Goal: Task Accomplishment & Management: Manage account settings

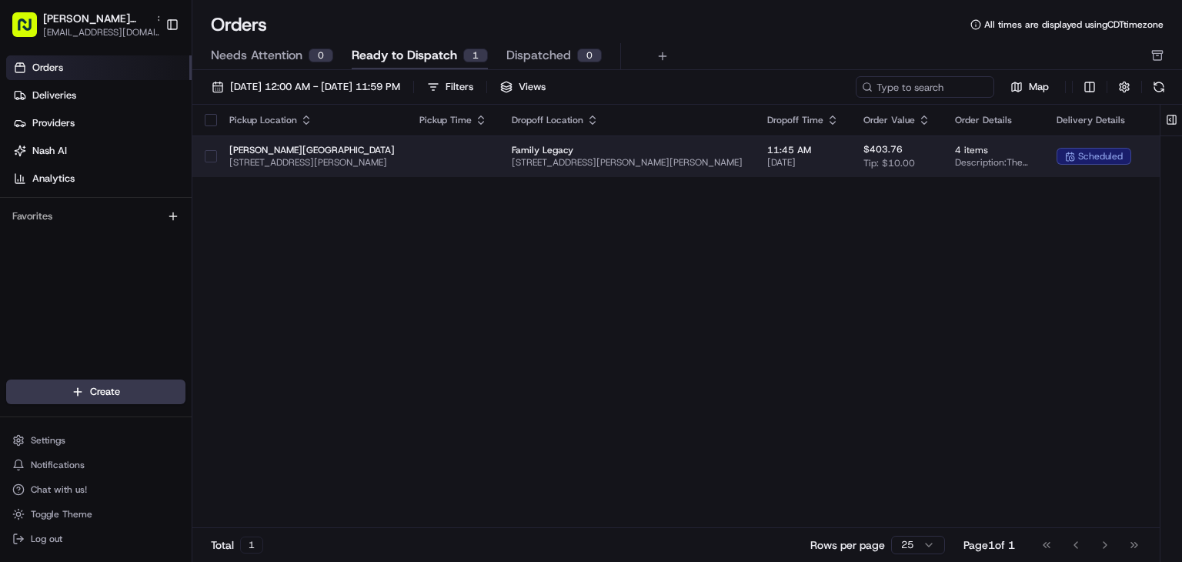
click at [205, 159] on div at bounding box center [211, 156] width 12 height 25
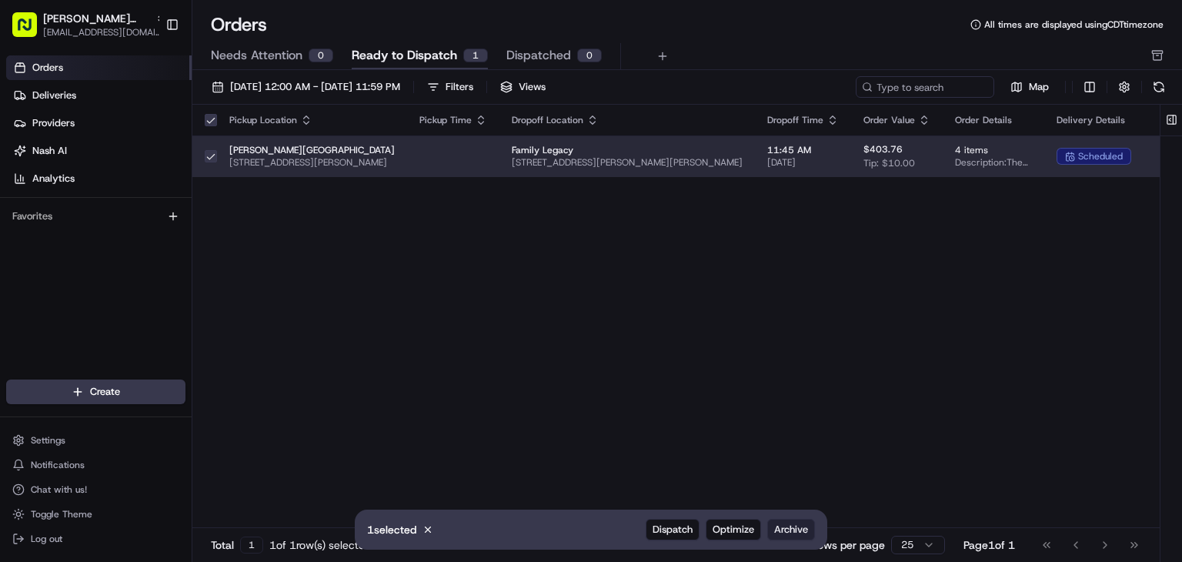
click at [797, 535] on span "Archive" at bounding box center [791, 529] width 34 height 14
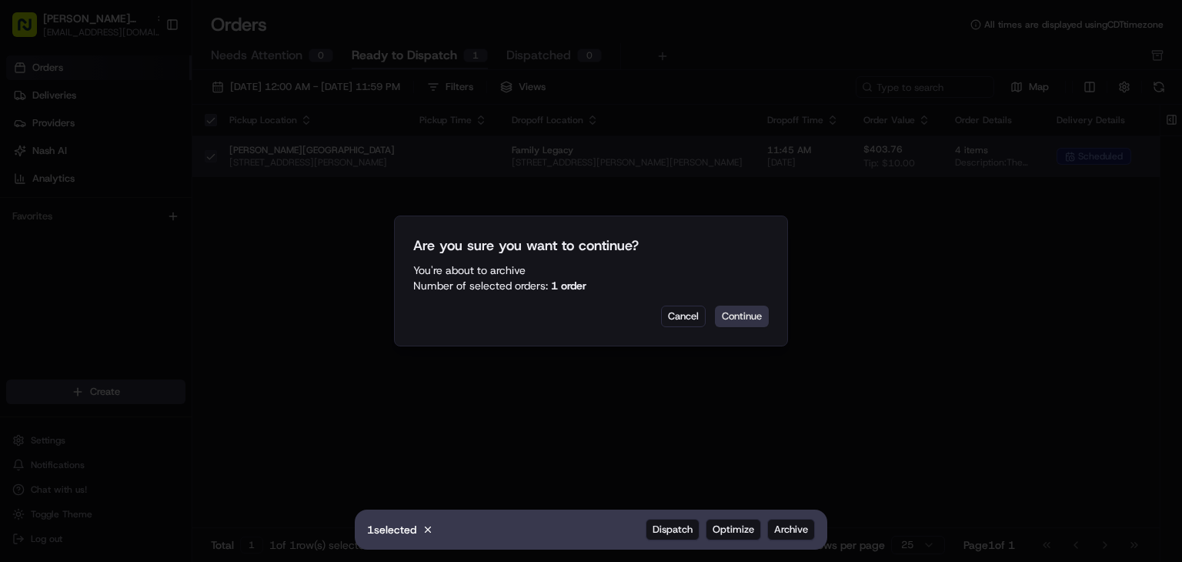
click at [742, 316] on button "Continue" at bounding box center [742, 316] width 54 height 22
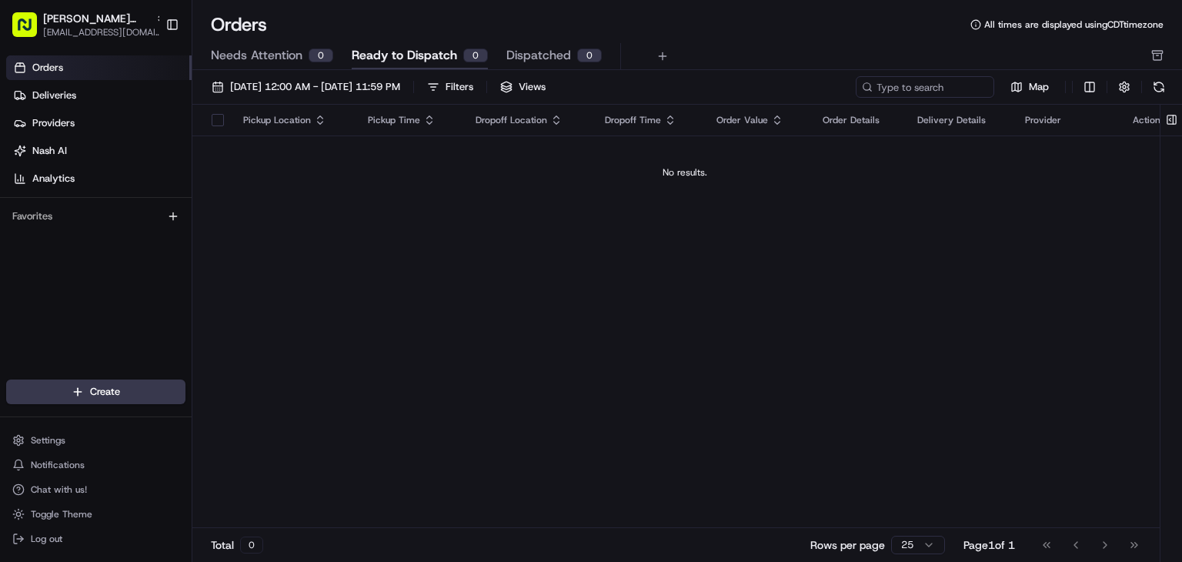
click at [522, 46] on span "Dispatched" at bounding box center [538, 55] width 65 height 18
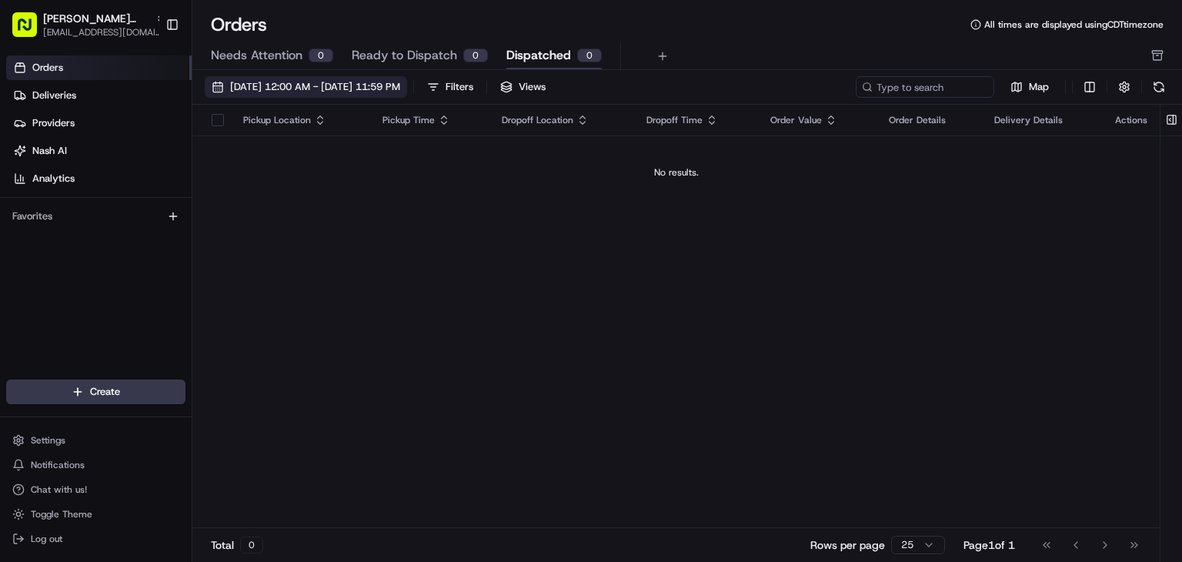
click at [351, 95] on button "[DATE] 12:00 AM - [DATE] 11:59 PM" at bounding box center [306, 87] width 202 height 22
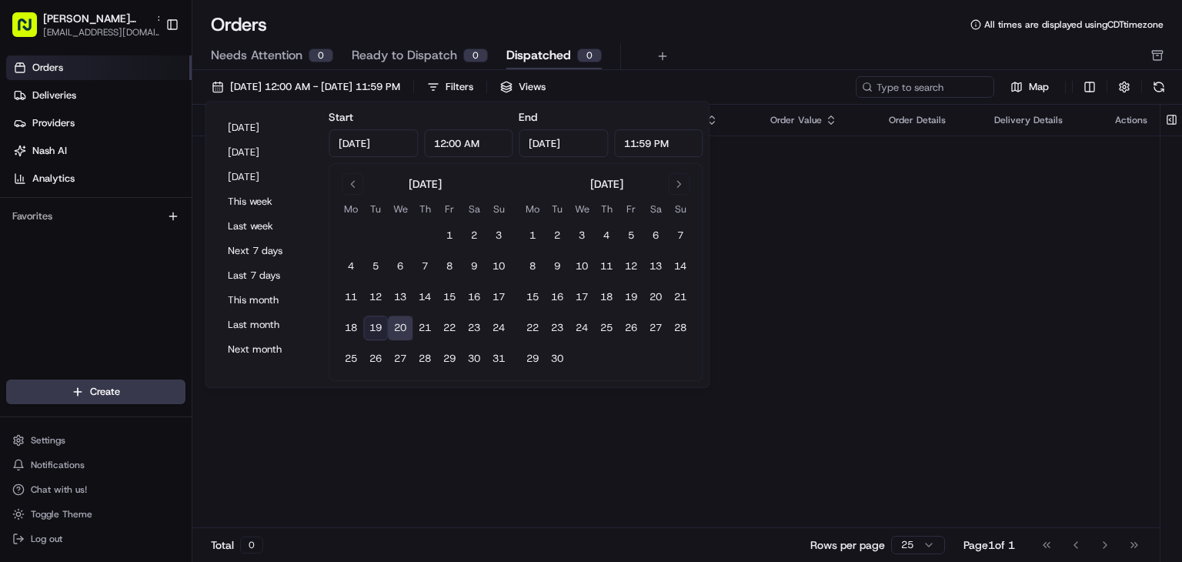
click at [372, 328] on button "19" at bounding box center [375, 327] width 25 height 25
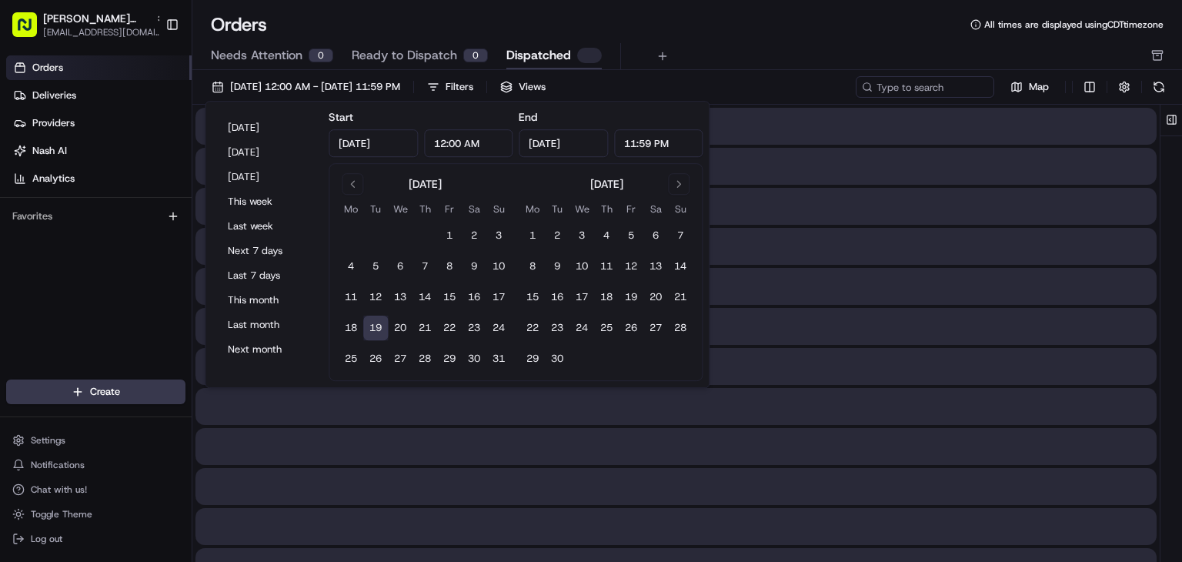
type input "[DATE]"
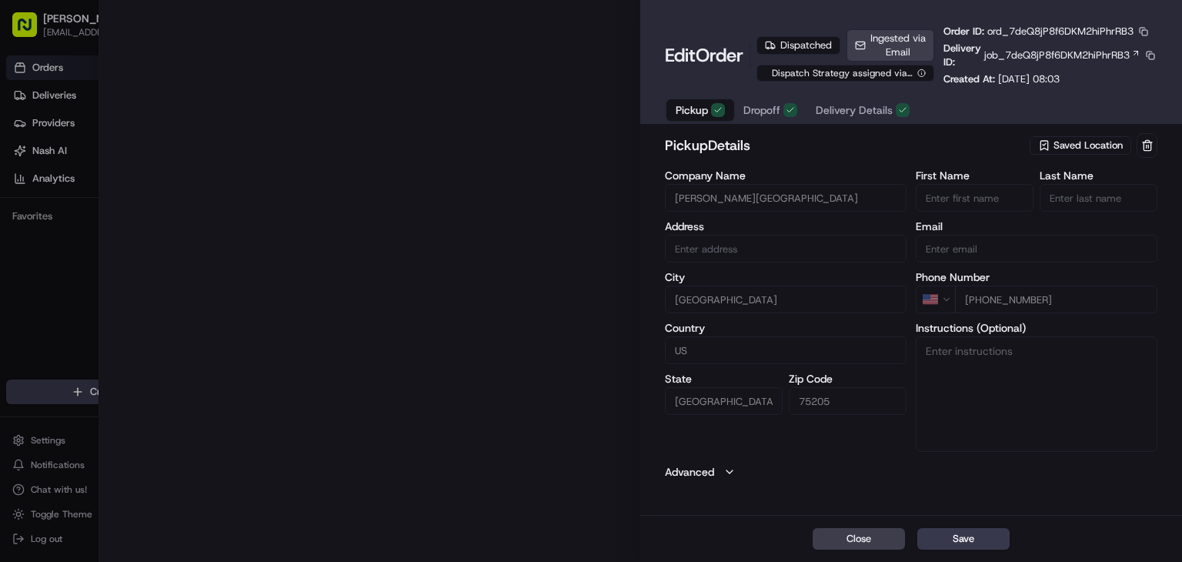
type input "[STREET_ADDRESS][PERSON_NAME]"
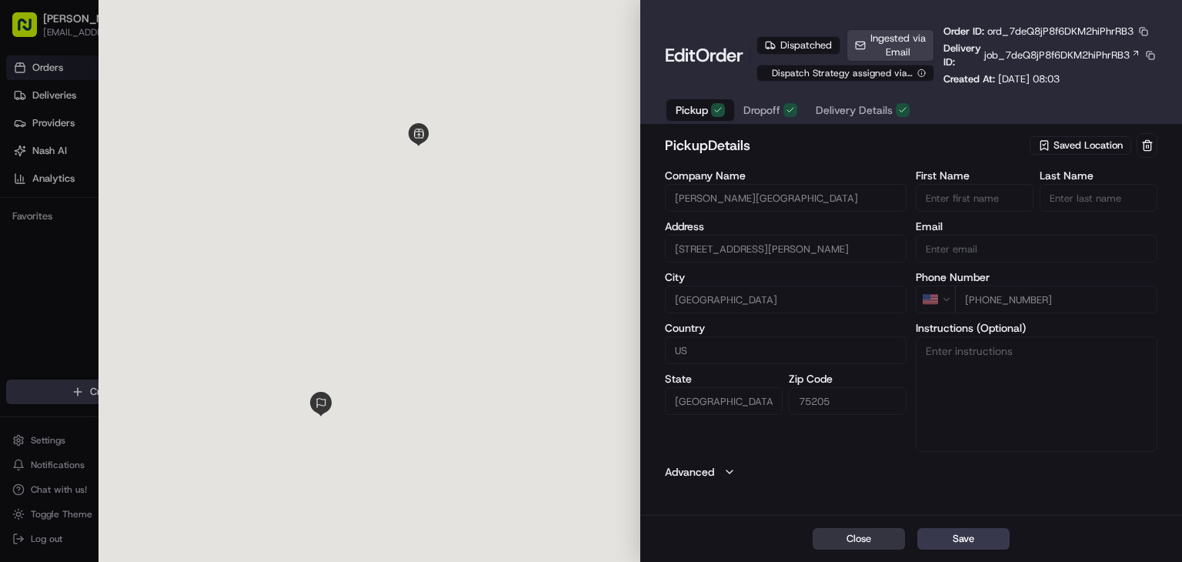
click at [867, 544] on button "Close" at bounding box center [858, 539] width 92 height 22
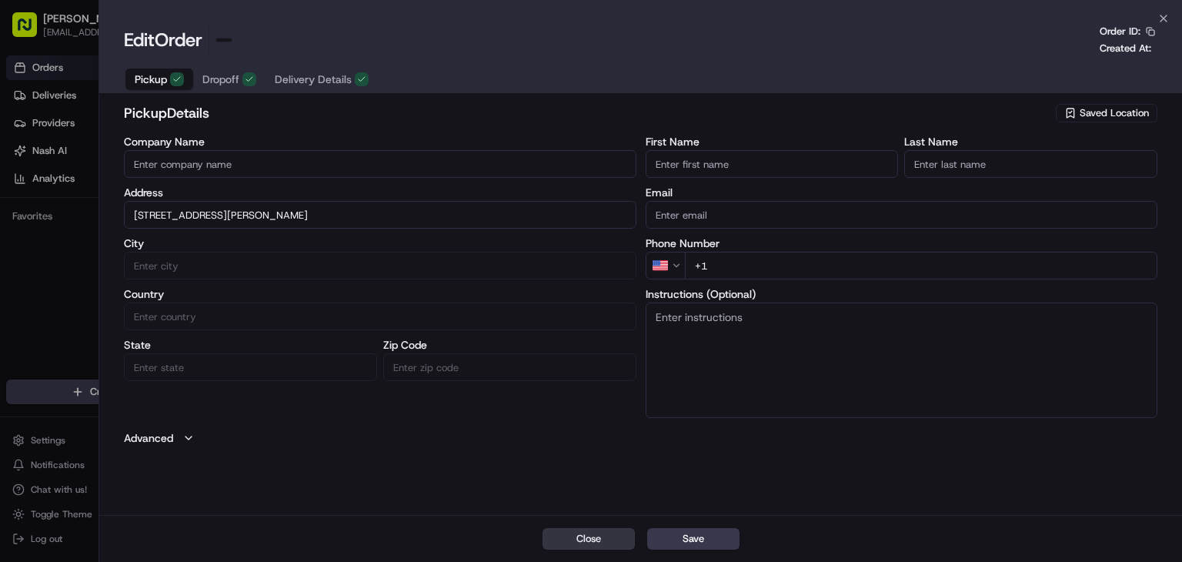
type input "+1"
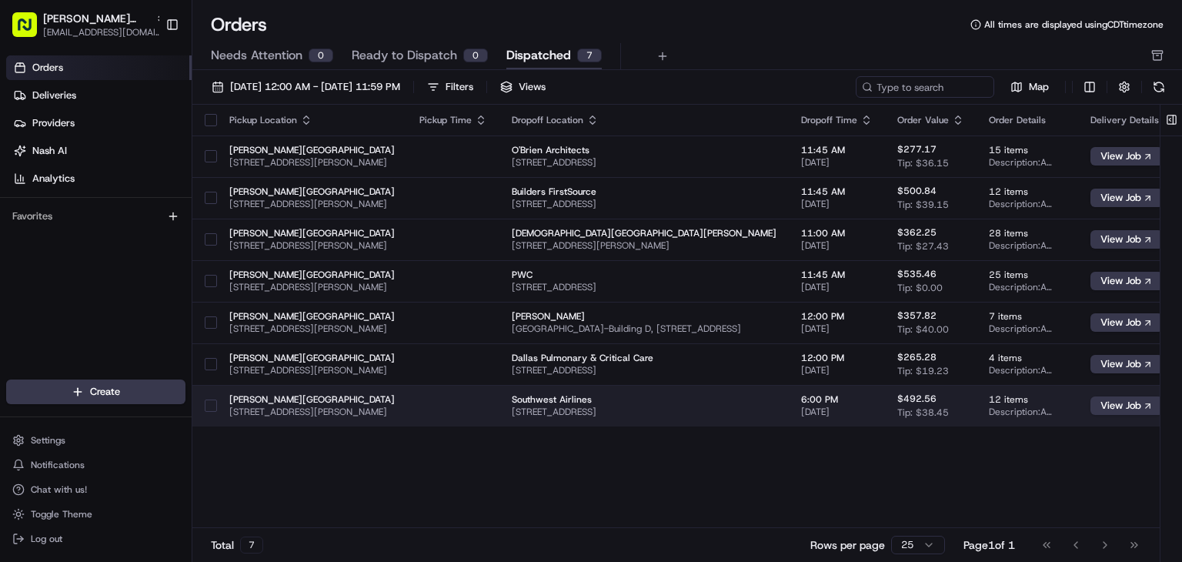
click at [868, 408] on span "[DATE]" at bounding box center [837, 411] width 72 height 12
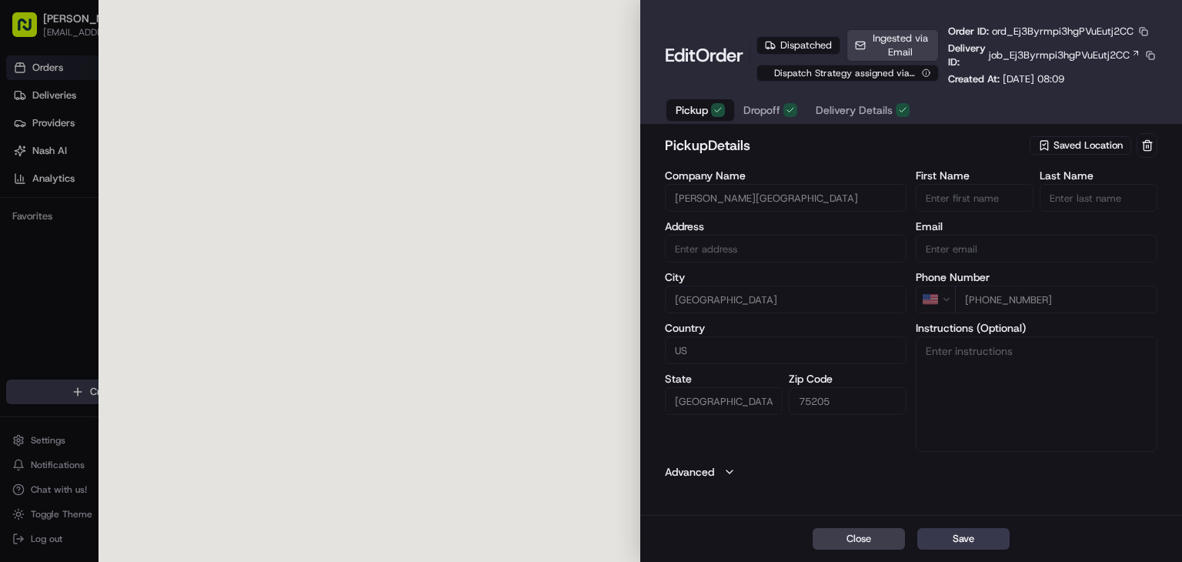
type input "[STREET_ADDRESS][PERSON_NAME]"
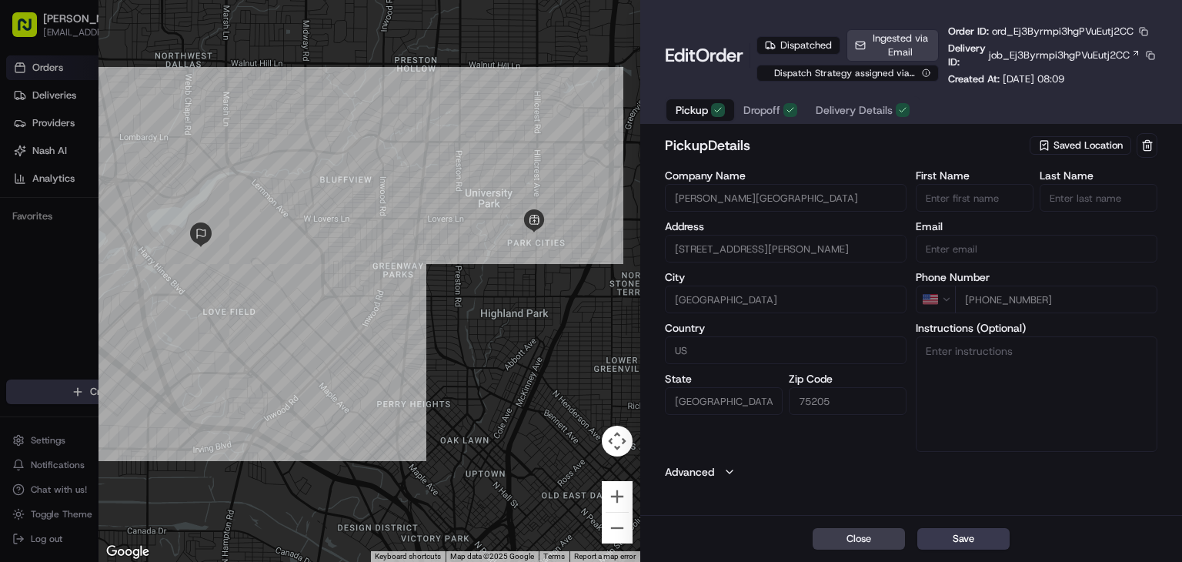
click at [832, 112] on span "Delivery Details" at bounding box center [853, 109] width 77 height 15
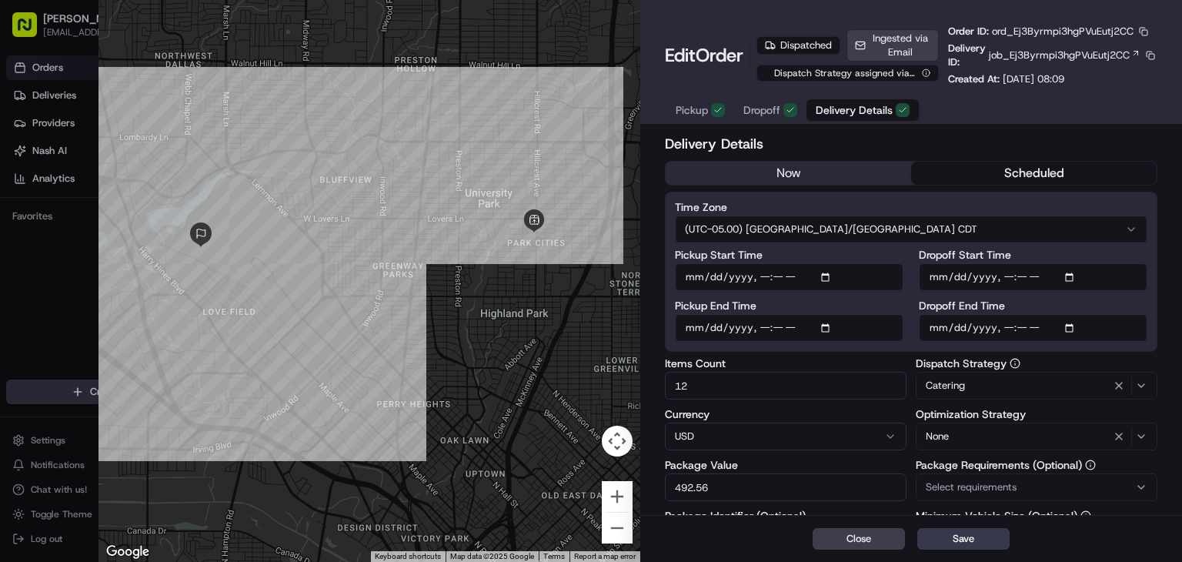
click at [775, 97] on div "Pickup Dropoff Delivery Details" at bounding box center [792, 110] width 255 height 28
click at [775, 100] on button "Dropoff" at bounding box center [770, 110] width 72 height 22
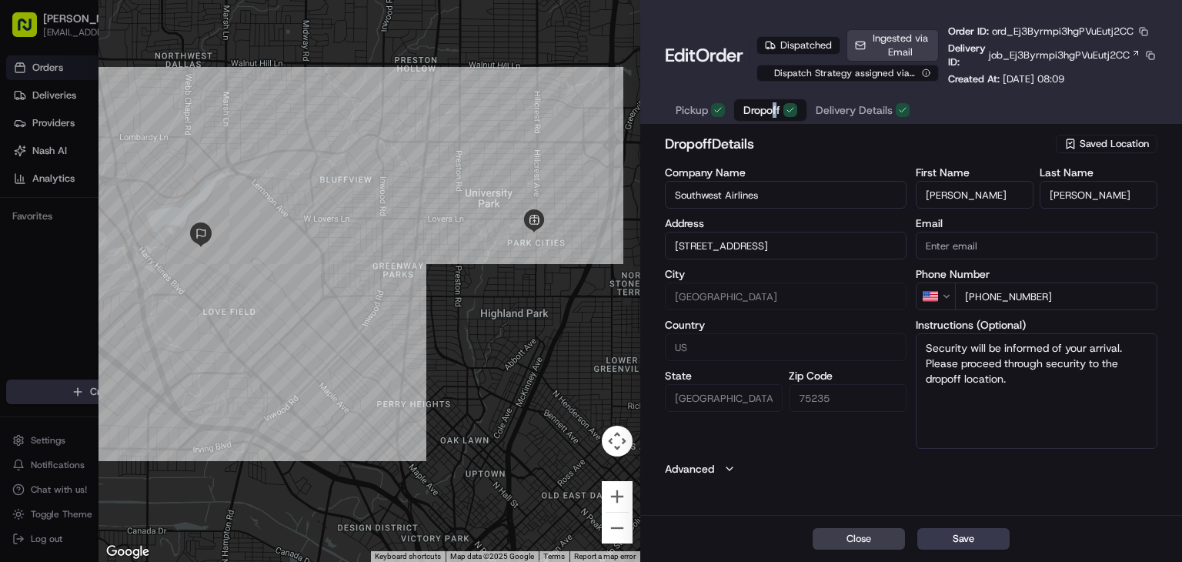
type input "[STREET_ADDRESS]"
click at [704, 122] on div "Pickup Dropoff Delivery Details" at bounding box center [792, 110] width 255 height 28
click at [704, 108] on span "Pickup" at bounding box center [691, 109] width 32 height 15
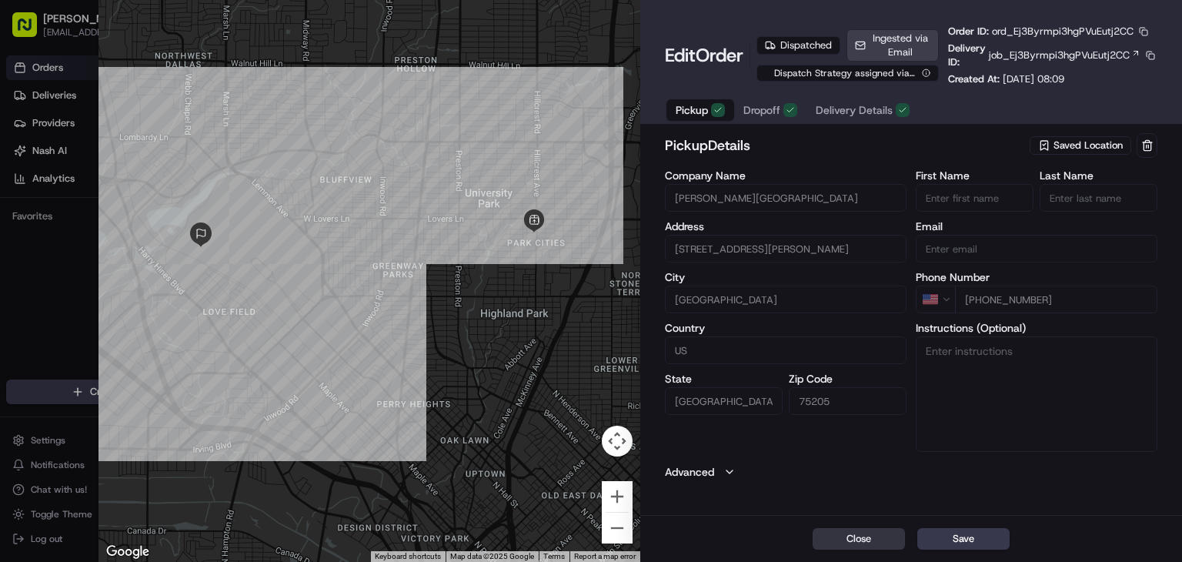
click at [862, 543] on button "Close" at bounding box center [858, 539] width 92 height 22
type input "+1"
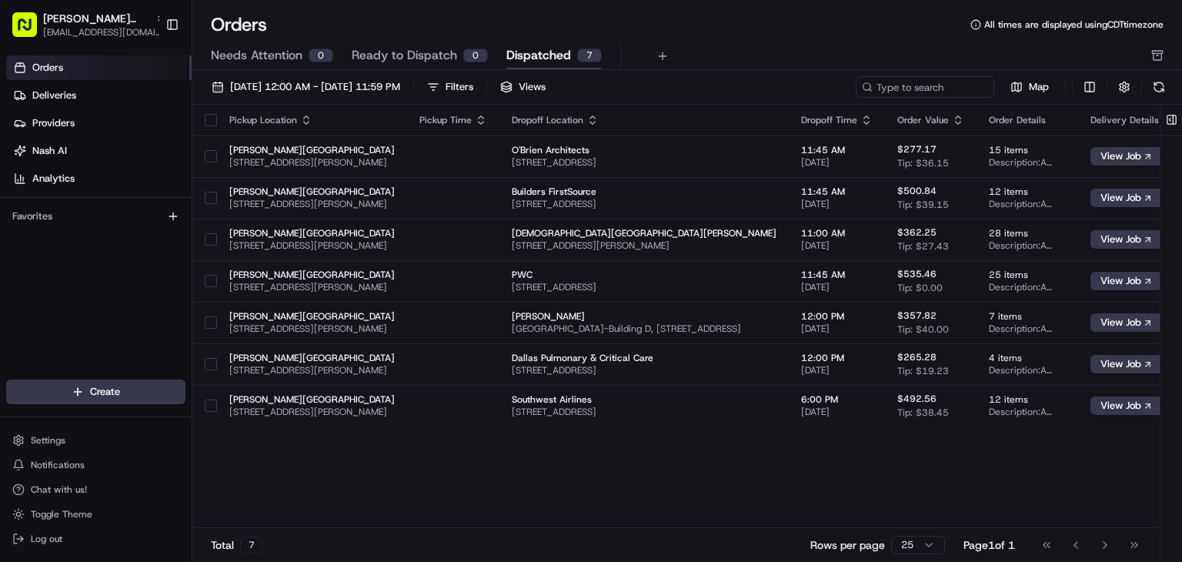
drag, startPoint x: 878, startPoint y: 460, endPoint x: 1081, endPoint y: 435, distance: 204.7
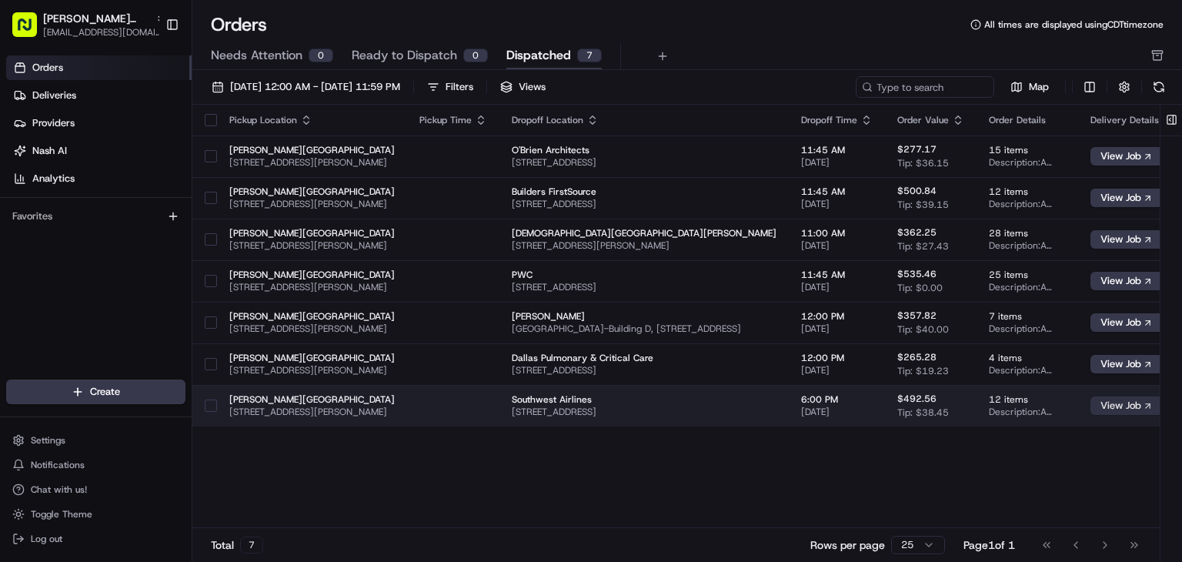
click at [1152, 403] on button "View Job" at bounding box center [1126, 405] width 72 height 18
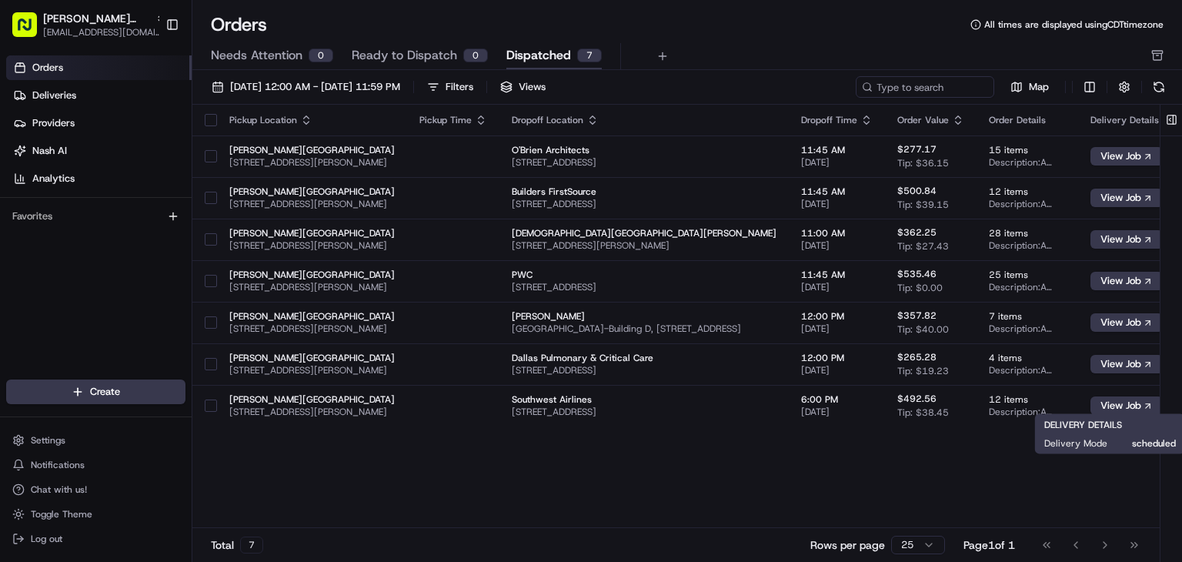
click at [529, 56] on span "Dispatched" at bounding box center [538, 55] width 65 height 18
click at [432, 58] on span "Ready to Dispatch" at bounding box center [404, 55] width 105 height 18
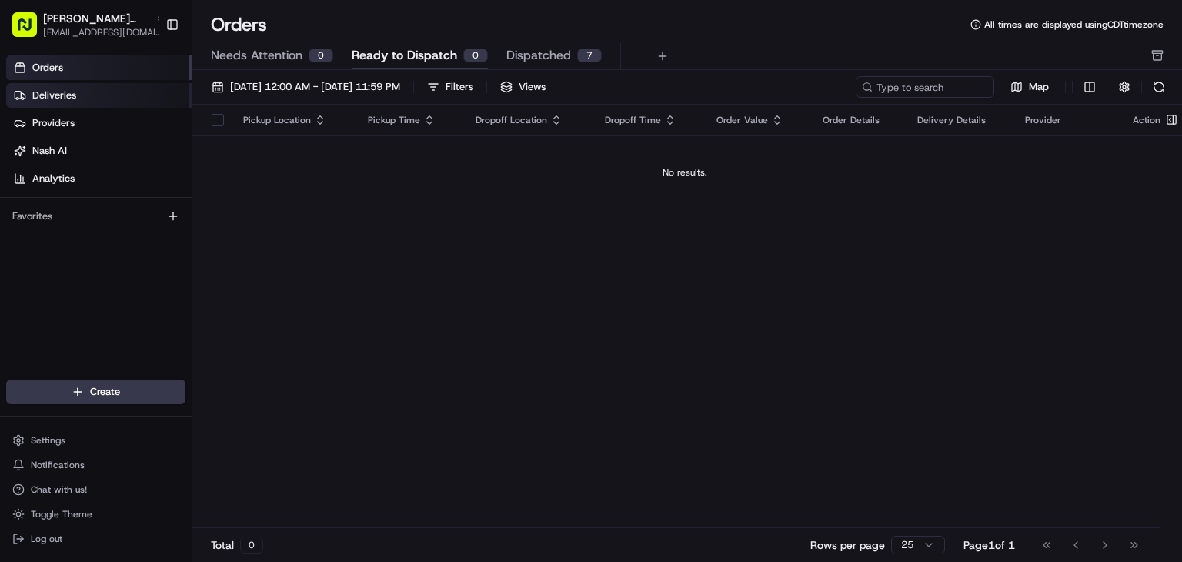
click at [46, 94] on span "Deliveries" at bounding box center [54, 95] width 44 height 14
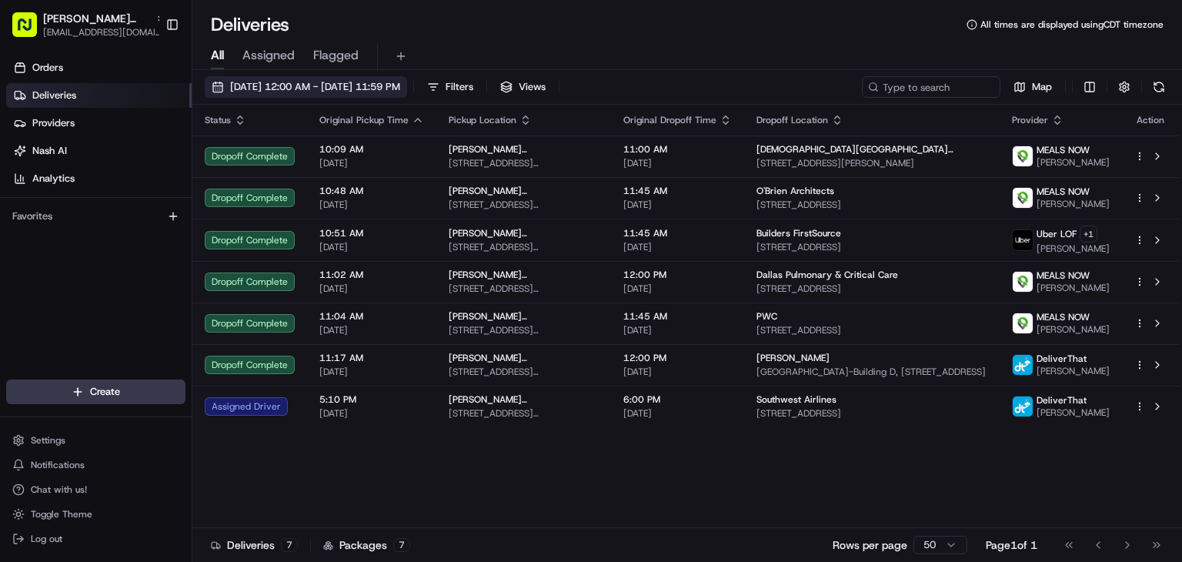
click at [336, 83] on span "[DATE] 12:00 AM - [DATE] 11:59 PM" at bounding box center [315, 87] width 170 height 14
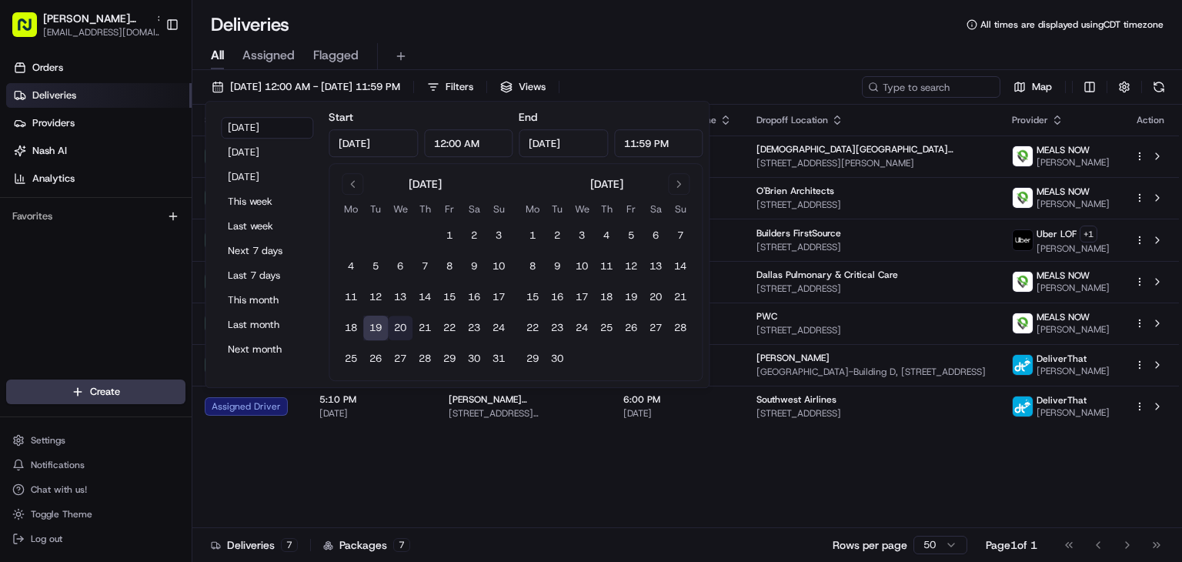
click at [409, 328] on button "20" at bounding box center [400, 327] width 25 height 25
type input "[DATE]"
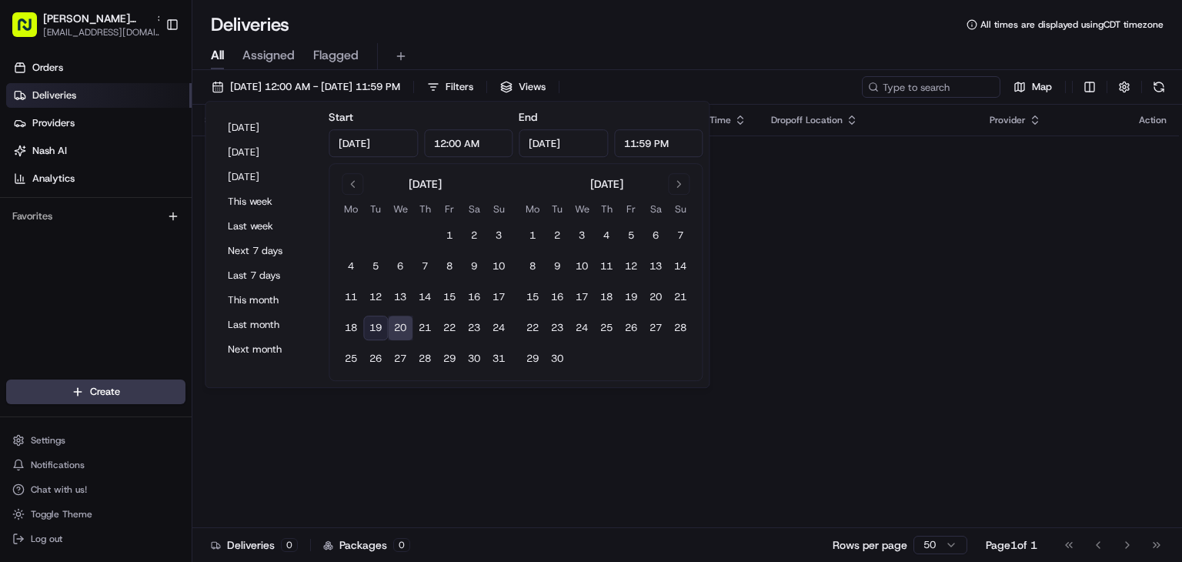
click at [866, 330] on div "Status Original Pickup Time Pickup Location Original Dropoff Time Dropoff Locat…" at bounding box center [685, 316] width 986 height 423
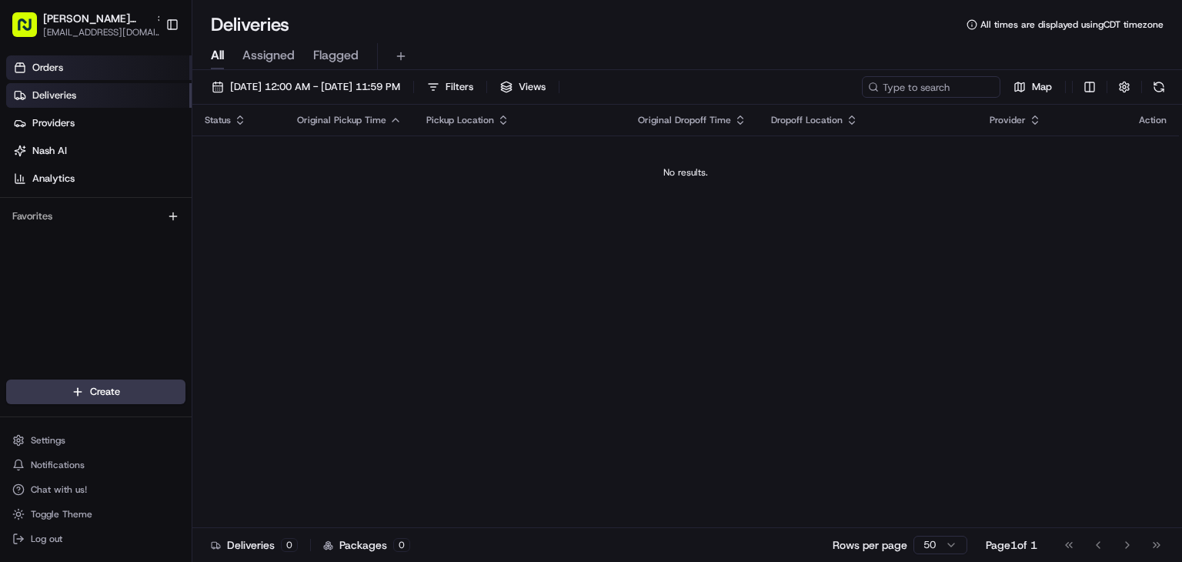
click at [131, 66] on link "Orders" at bounding box center [98, 67] width 185 height 25
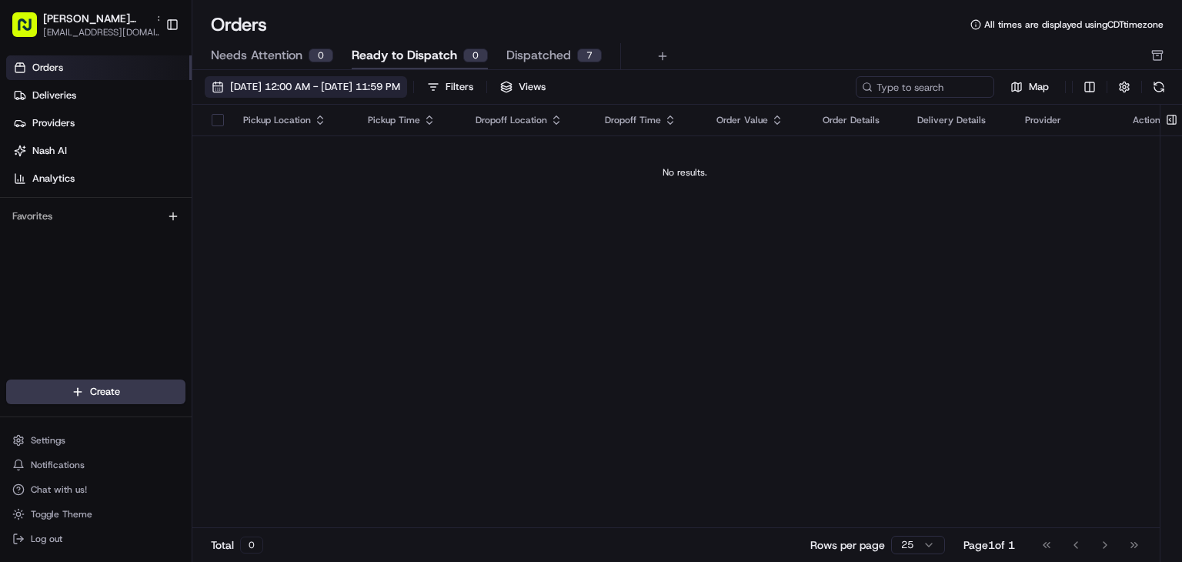
click at [387, 85] on span "[DATE] 12:00 AM - [DATE] 11:59 PM" at bounding box center [315, 87] width 170 height 14
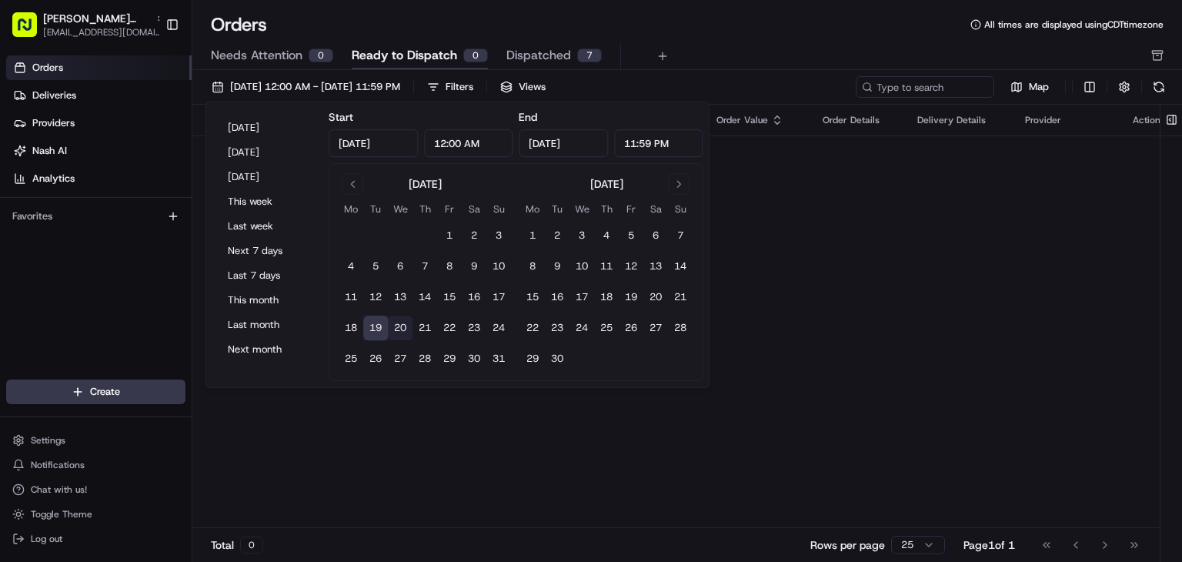
click at [404, 320] on button "20" at bounding box center [400, 327] width 25 height 25
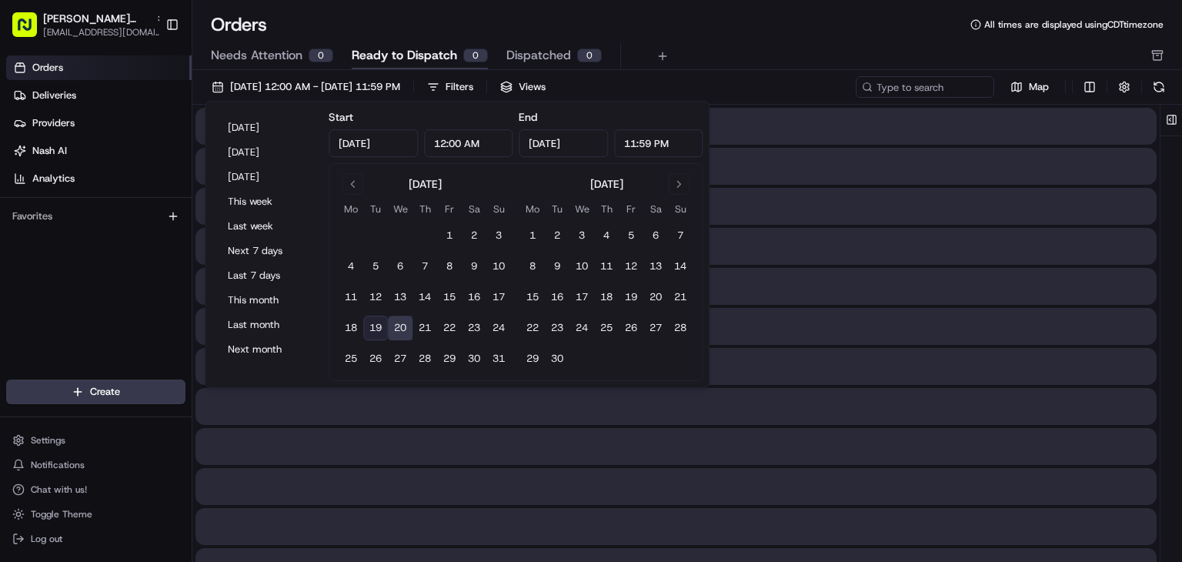
type input "[DATE]"
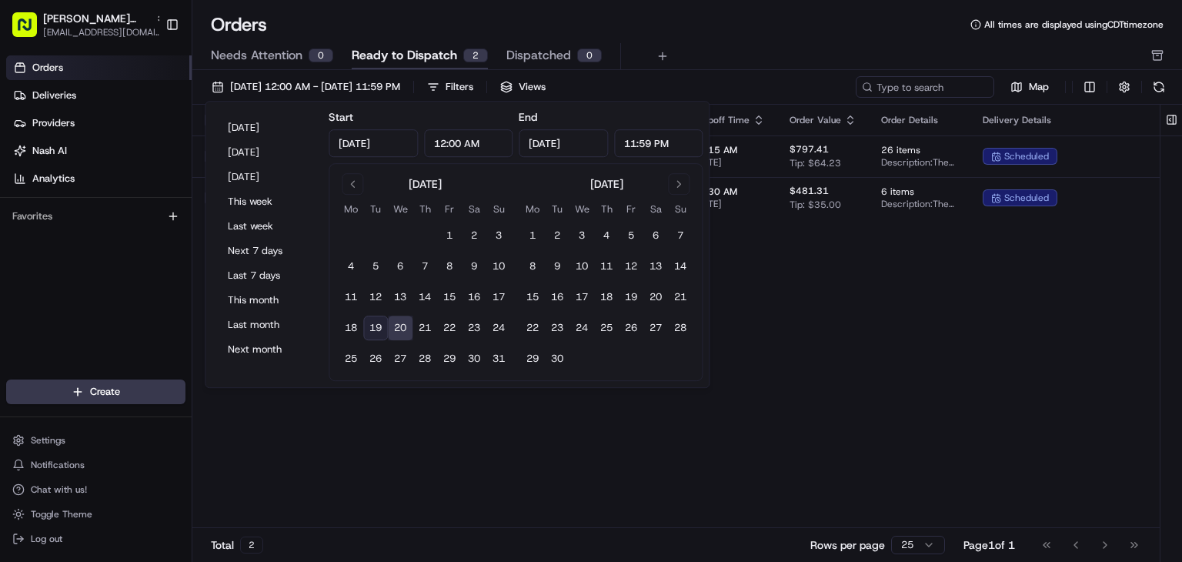
click at [822, 376] on div "Pickup Location Pickup Time Dropoff Location Dropoff Time Order Value Order Det…" at bounding box center [769, 316] width 1155 height 423
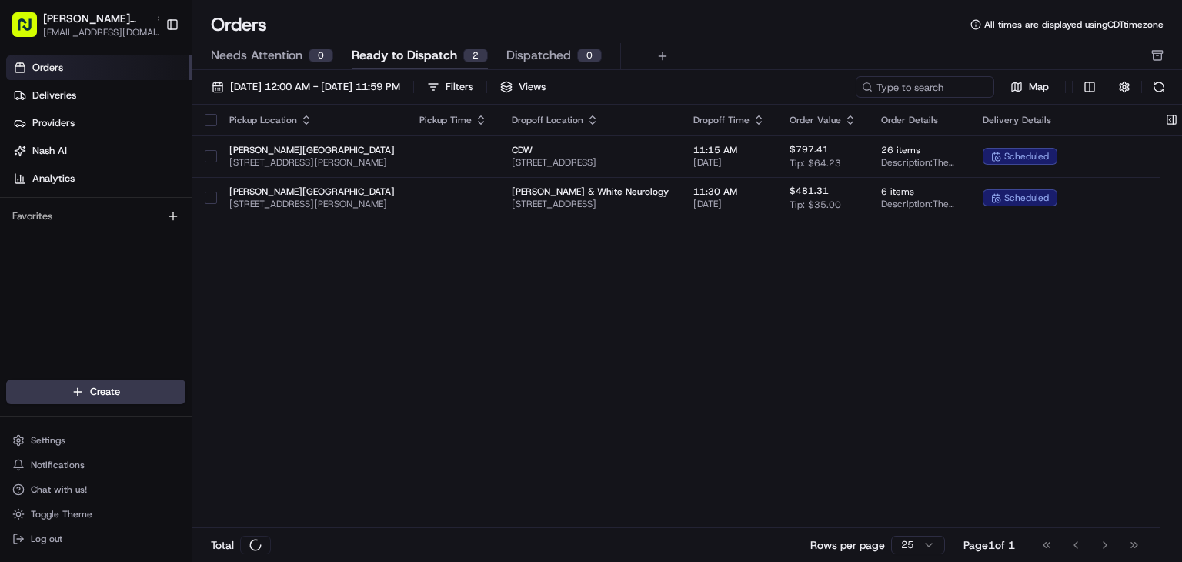
click at [212, 125] on th at bounding box center [204, 120] width 25 height 31
click at [213, 119] on button "button" at bounding box center [211, 120] width 12 height 12
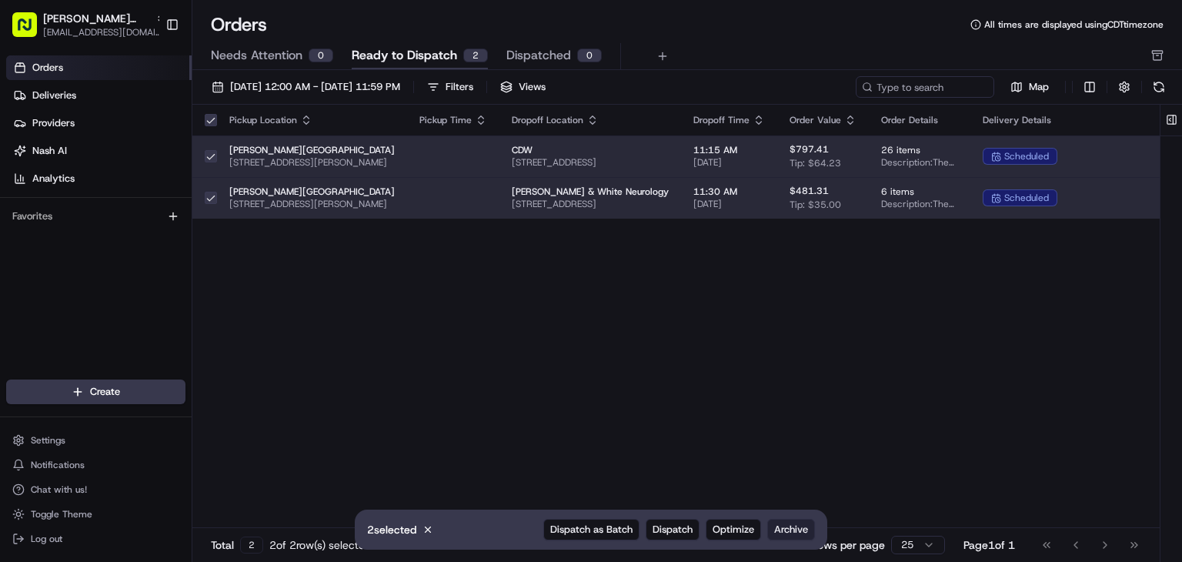
click at [788, 529] on span "Archive" at bounding box center [791, 529] width 34 height 14
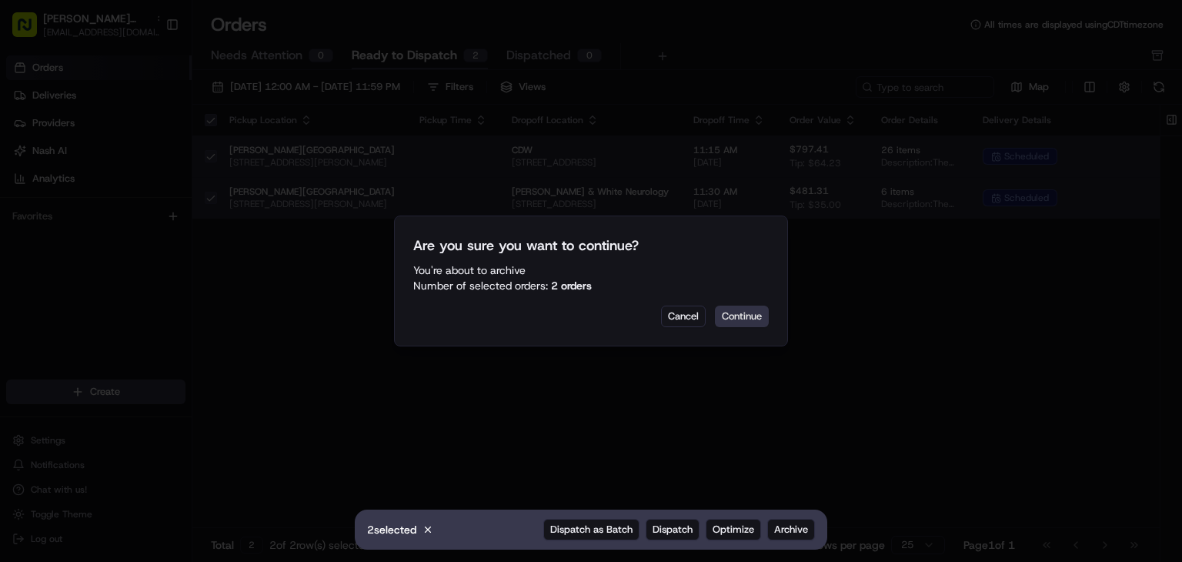
click at [748, 325] on button "Continue" at bounding box center [742, 316] width 54 height 22
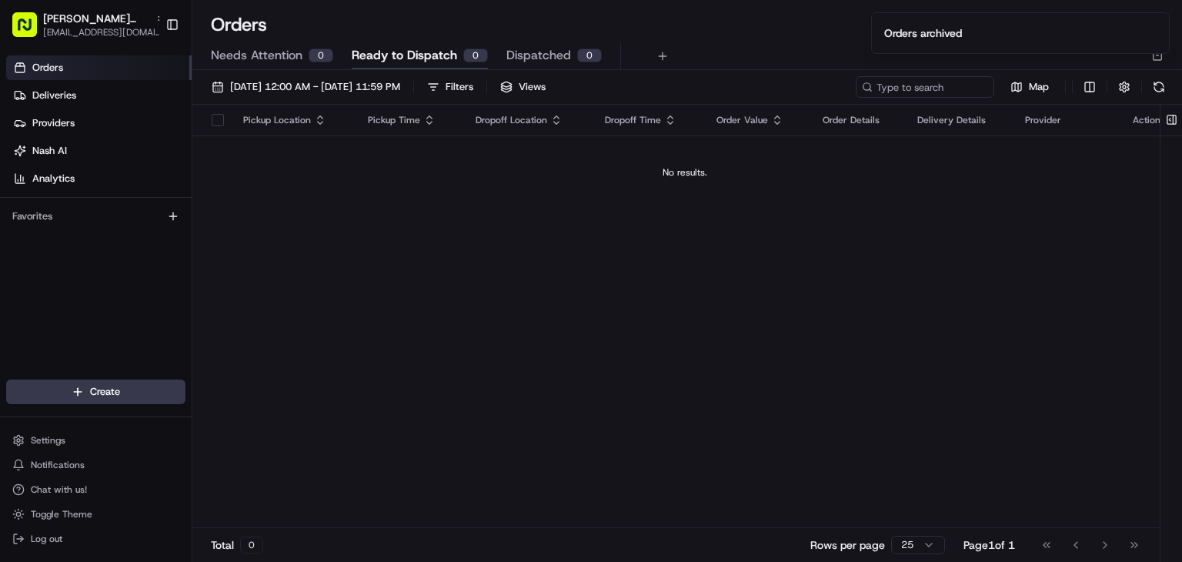
click at [1152, 58] on ol "Orders archived" at bounding box center [1019, 33] width 323 height 66
click at [1157, 30] on icon "Notifications (F8)" at bounding box center [1156, 25] width 12 height 12
click at [1165, 49] on div "Needs Attention 0 Ready to Dispatch 0 Dispatched 0" at bounding box center [686, 56] width 989 height 27
click at [1162, 55] on icon "button" at bounding box center [1157, 55] width 12 height 12
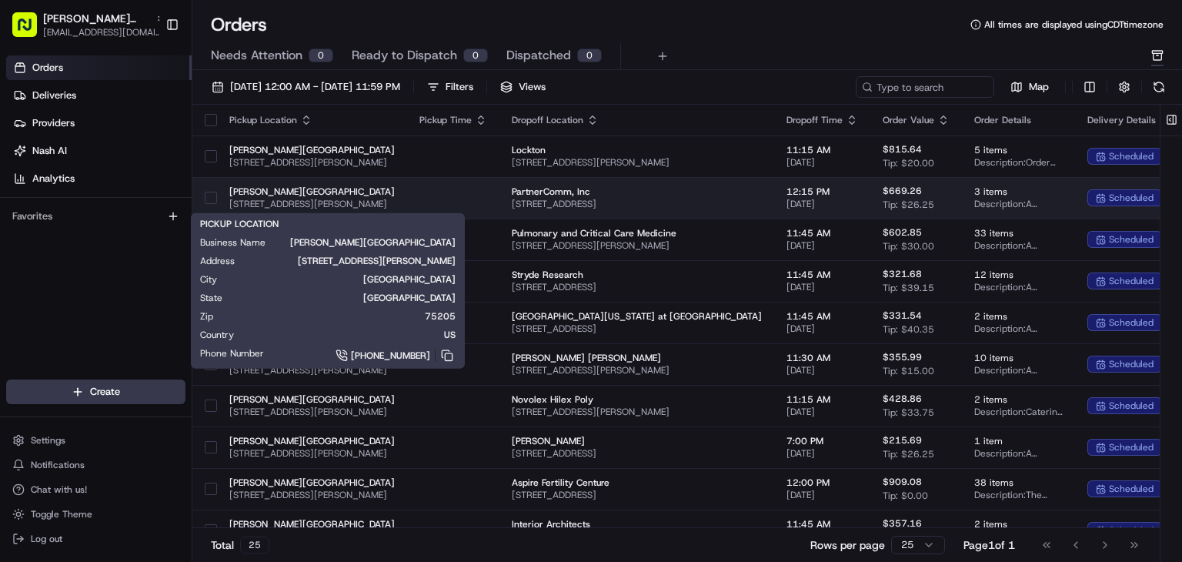
click at [371, 185] on span "[PERSON_NAME][GEOGRAPHIC_DATA]" at bounding box center [311, 191] width 165 height 12
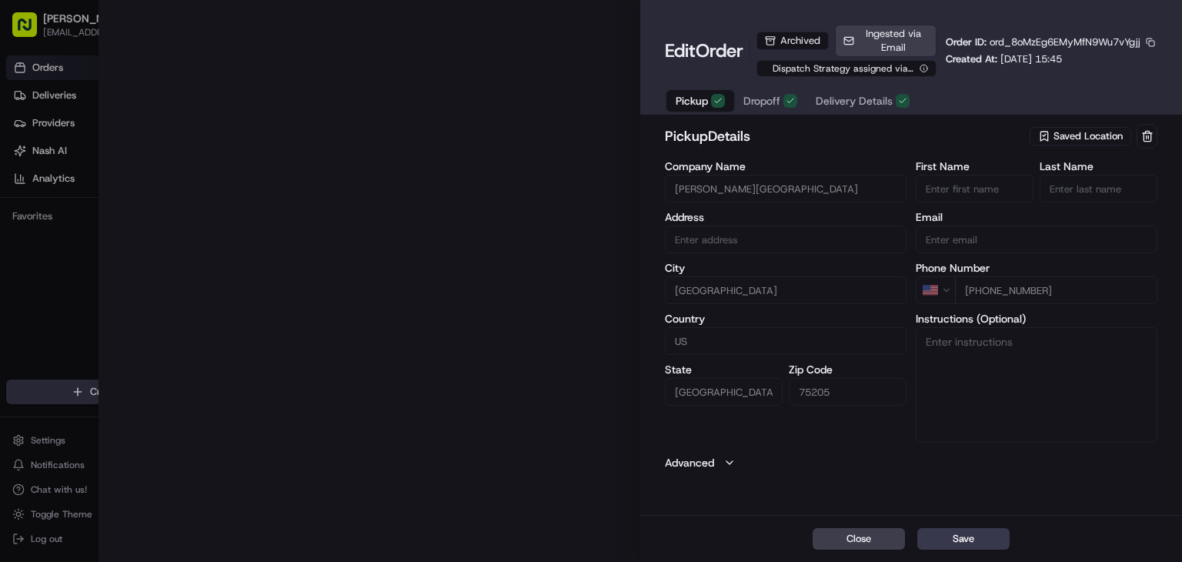
type input "[STREET_ADDRESS][PERSON_NAME]"
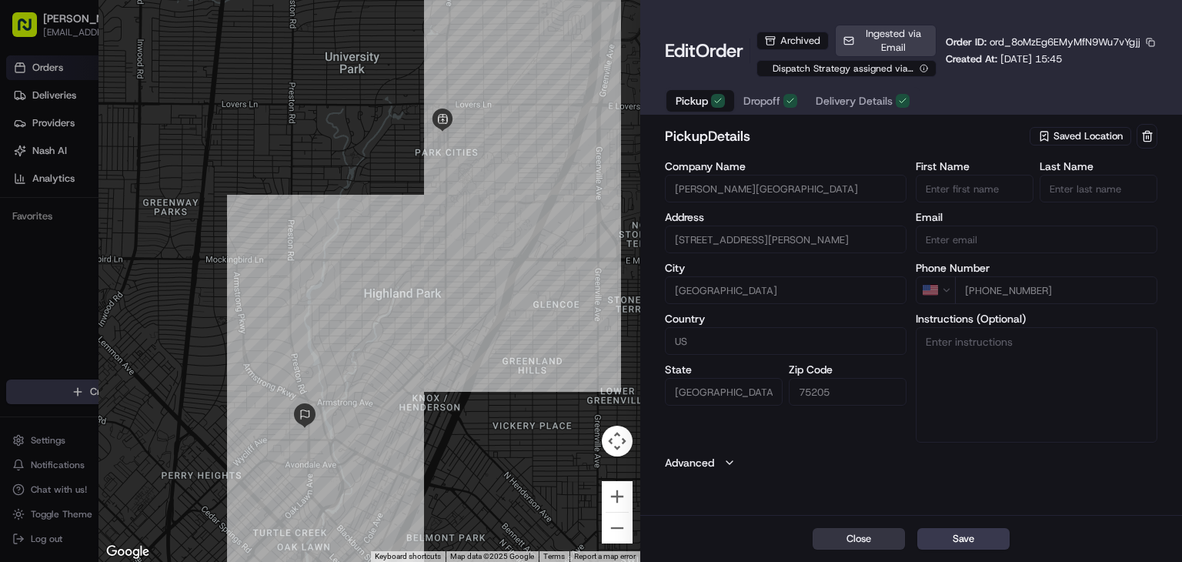
click at [889, 537] on button "Close" at bounding box center [858, 539] width 92 height 22
type input "+1"
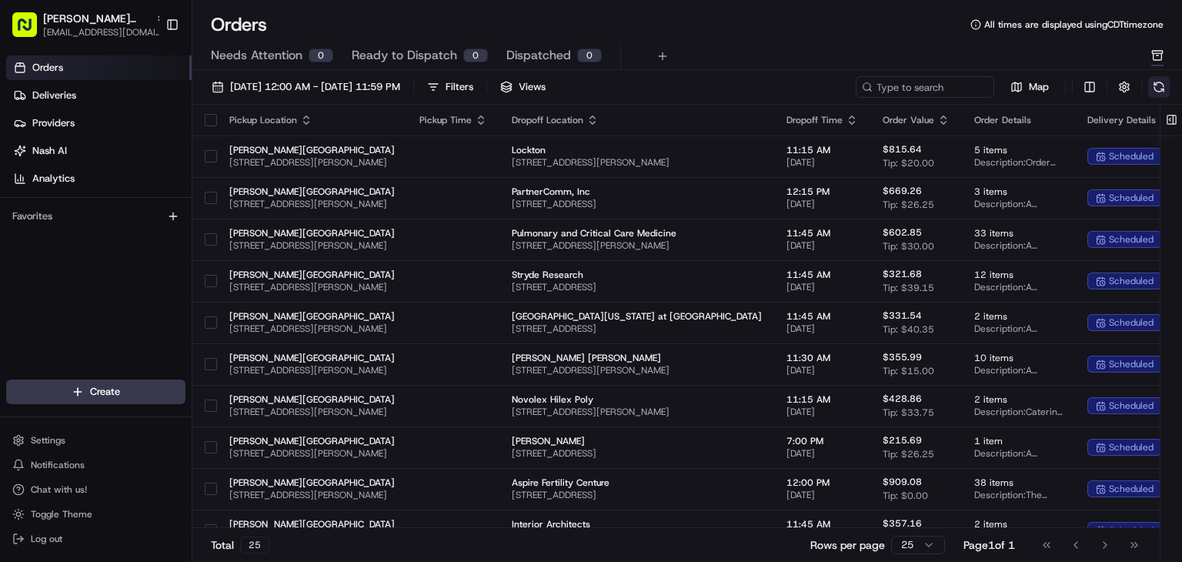
click at [1159, 92] on button at bounding box center [1159, 87] width 22 height 22
click at [561, 57] on span "Dispatched" at bounding box center [538, 55] width 65 height 18
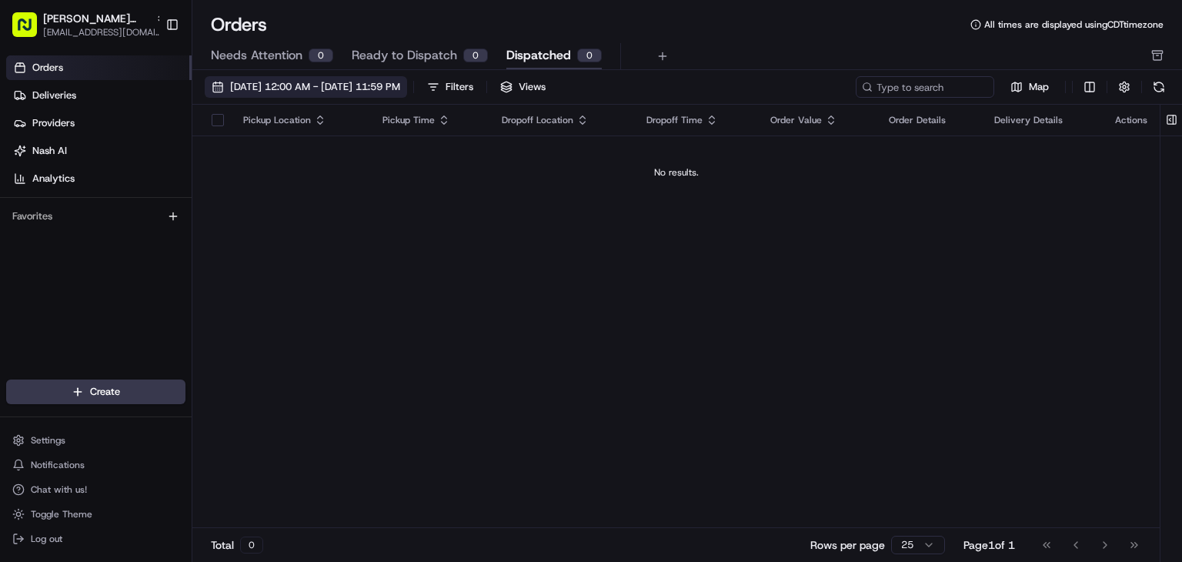
click at [275, 90] on span "[DATE] 12:00 AM - [DATE] 11:59 PM" at bounding box center [315, 87] width 170 height 14
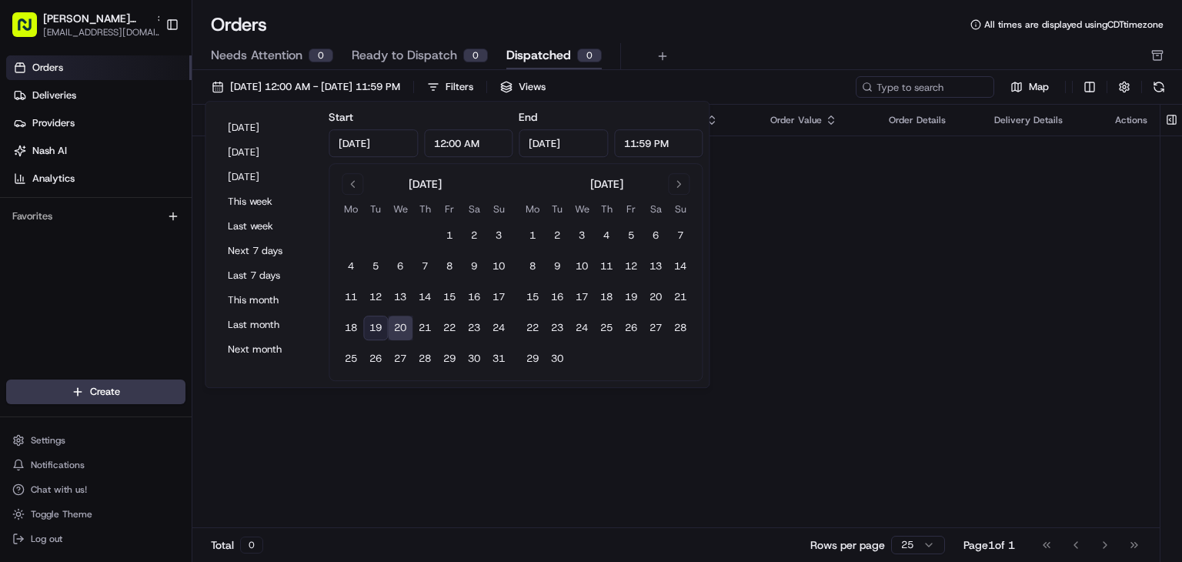
click at [377, 328] on button "19" at bounding box center [375, 327] width 25 height 25
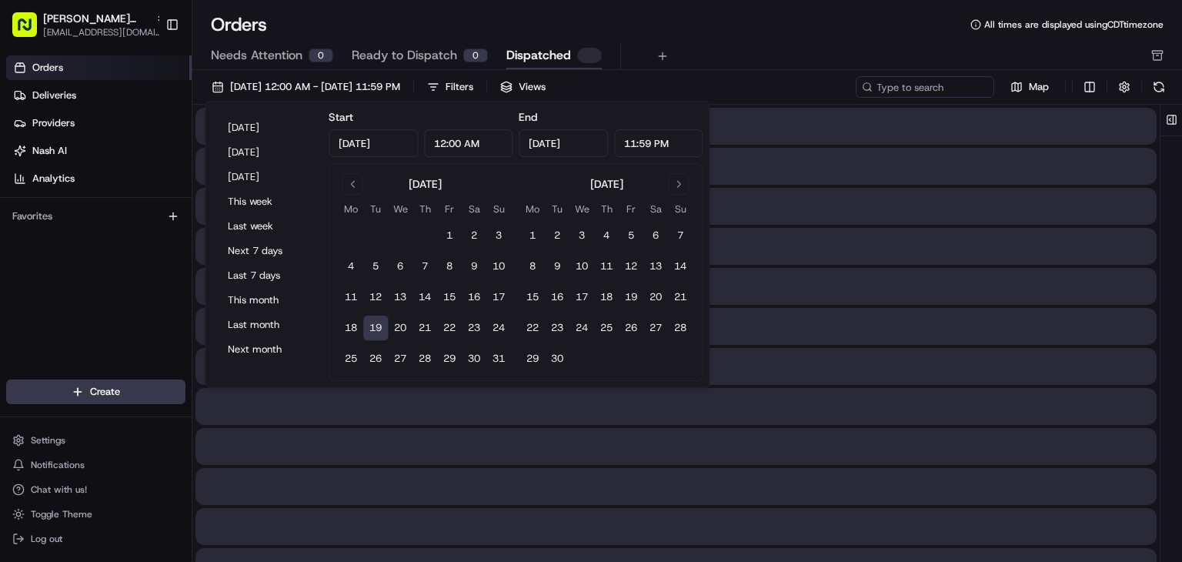
type input "[DATE]"
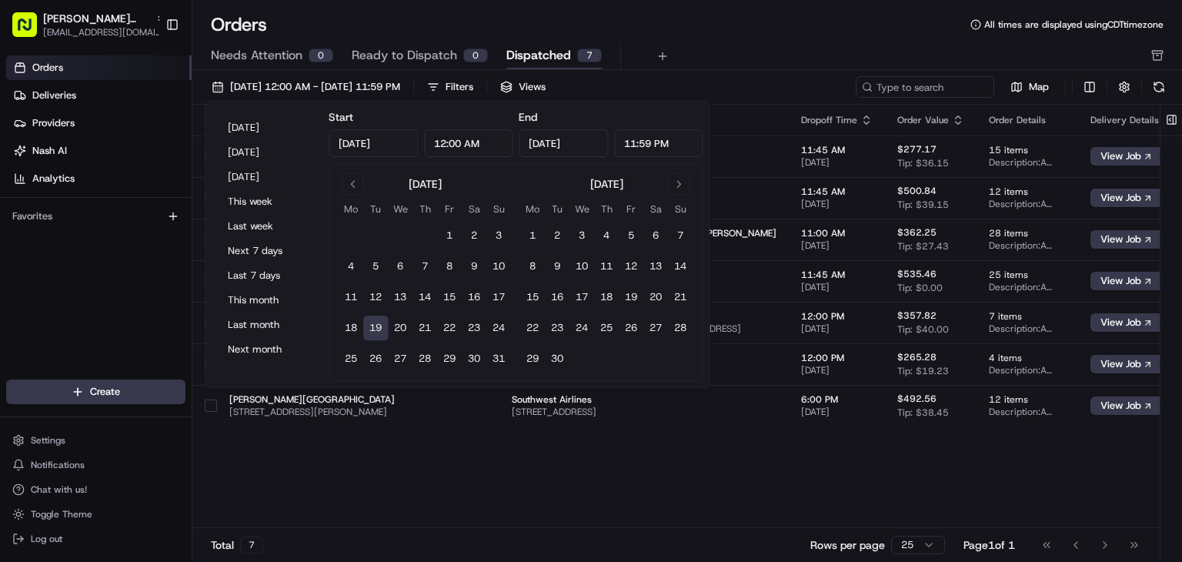
click at [831, 434] on div "Pickup Location Pickup Time Dropoff Location Dropoff Time Order Value Order Det…" at bounding box center [712, 316] width 1041 height 423
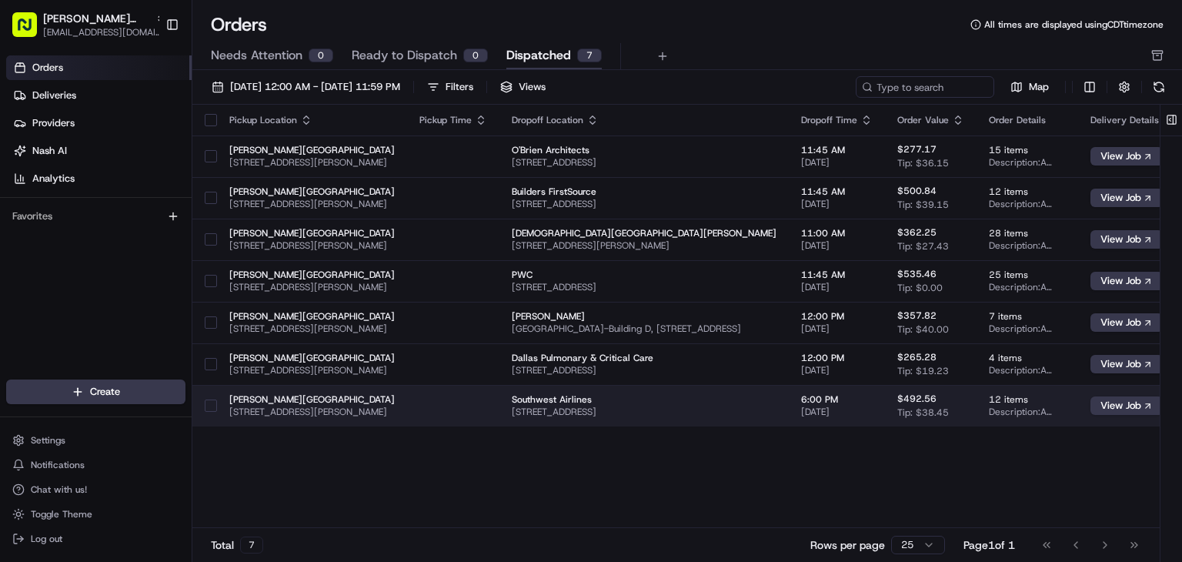
click at [788, 419] on td "Southwest Airlines 2702 Love Field Dr, Dallas, TX 75235, USA" at bounding box center [643, 406] width 289 height 42
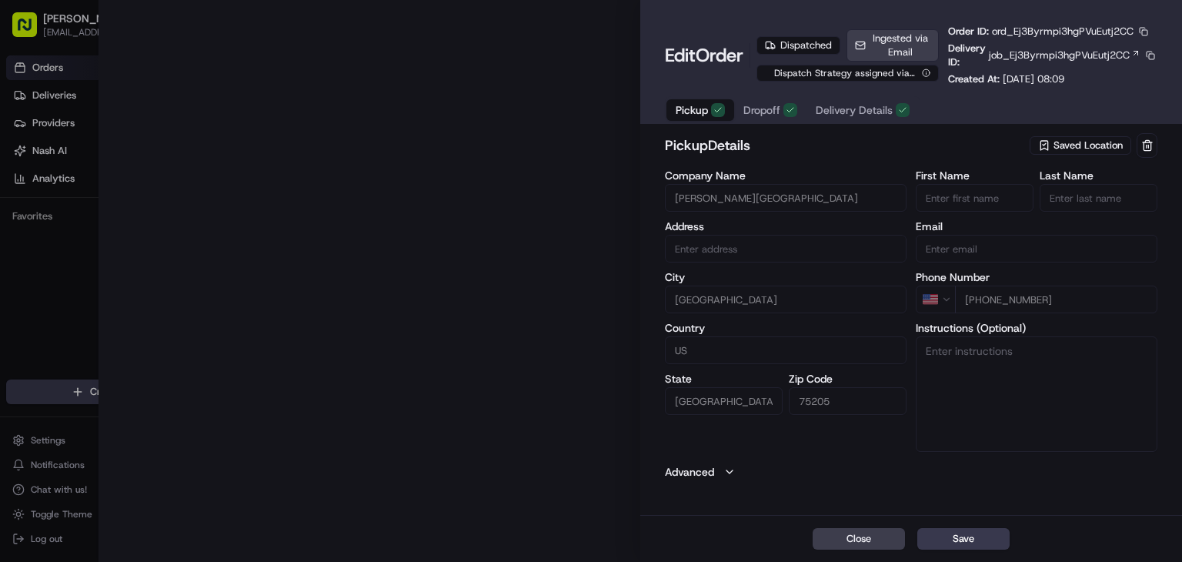
type input "[STREET_ADDRESS][PERSON_NAME]"
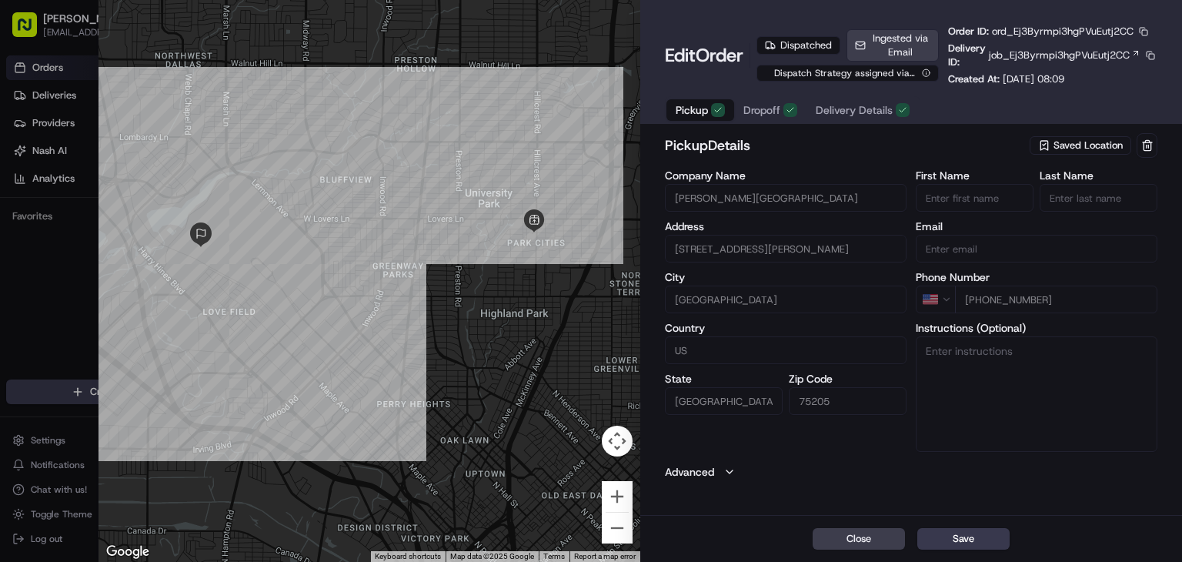
click at [757, 122] on div "Pickup Dropoff Delivery Details" at bounding box center [792, 110] width 255 height 28
click at [771, 114] on span "Dropoff" at bounding box center [761, 109] width 37 height 15
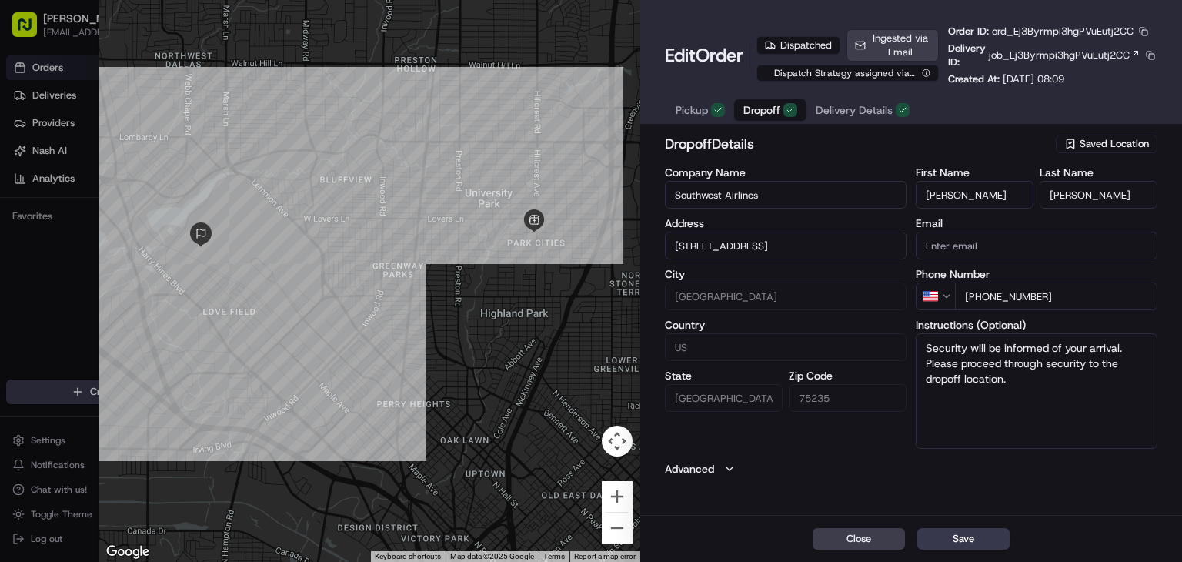
type input "[STREET_ADDRESS]"
click at [705, 108] on span "Pickup" at bounding box center [691, 109] width 32 height 15
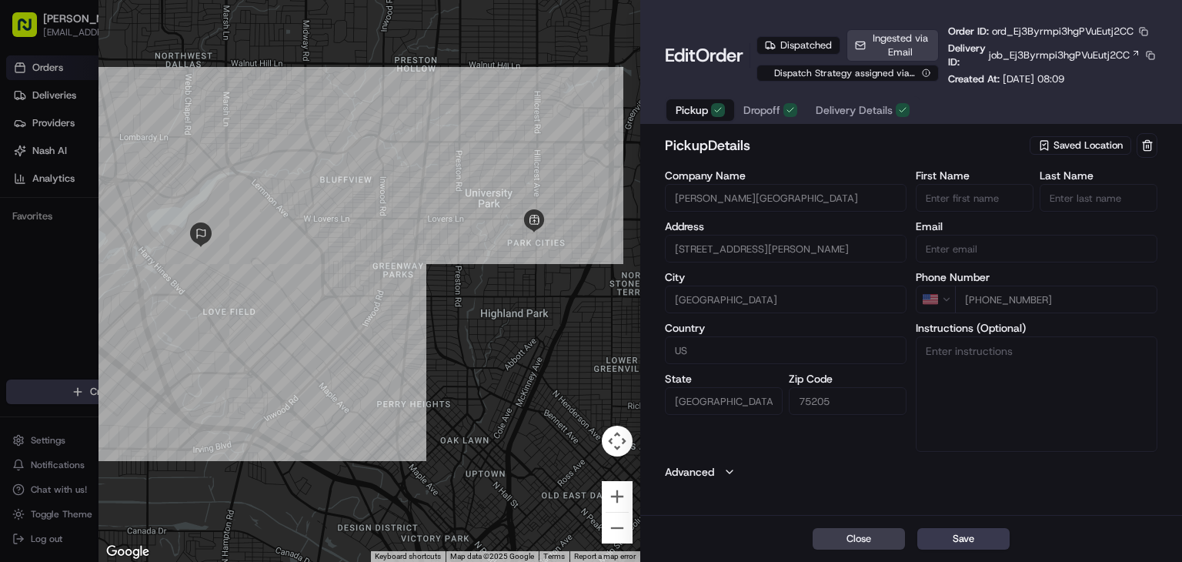
click at [830, 110] on span "Delivery Details" at bounding box center [853, 109] width 77 height 15
